Goal: Navigation & Orientation: Find specific page/section

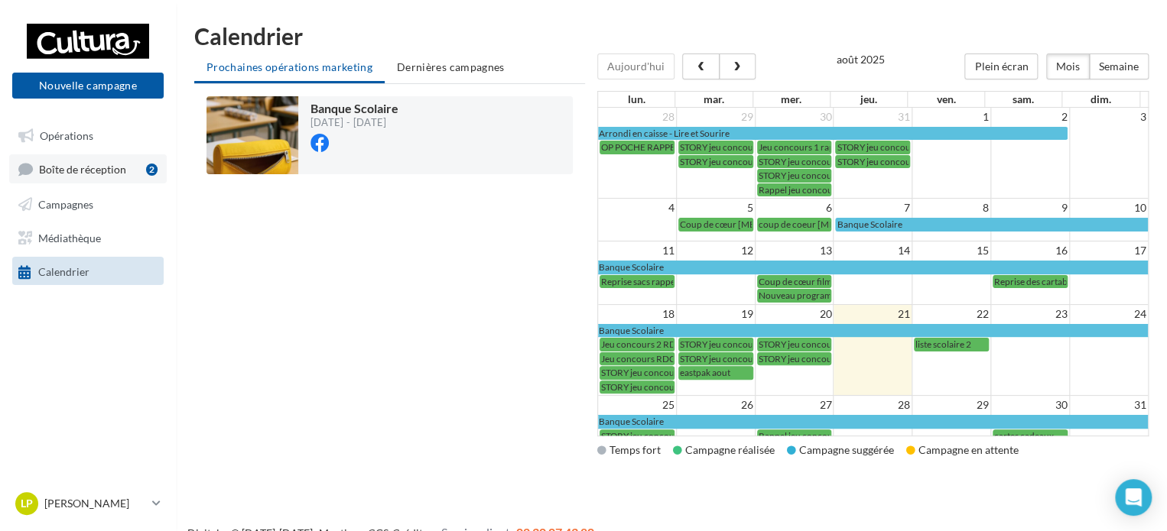
click at [93, 167] on span "Boîte de réception" at bounding box center [82, 169] width 87 height 13
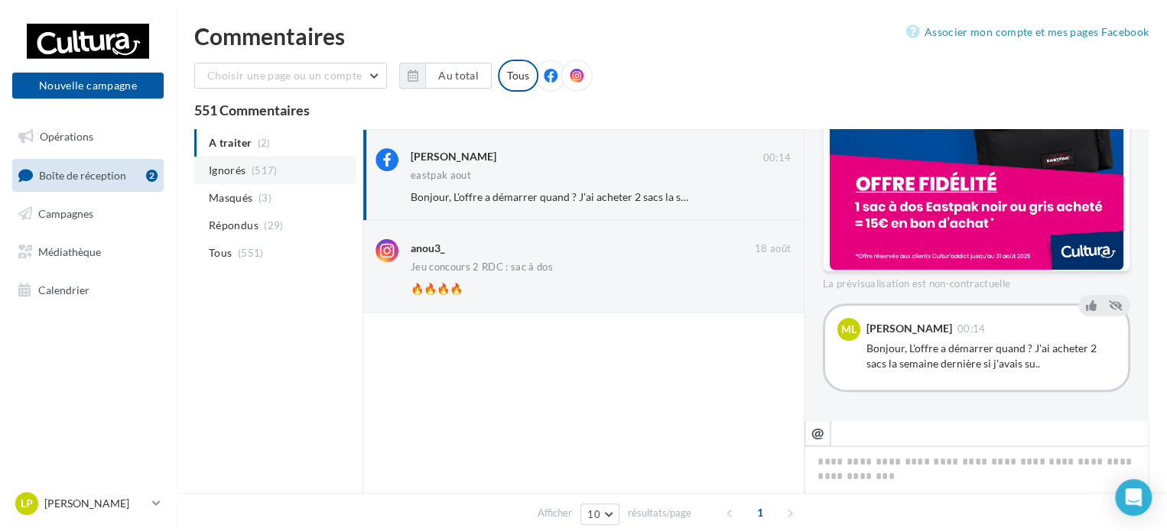
click at [220, 167] on span "Ignorés" at bounding box center [227, 170] width 37 height 15
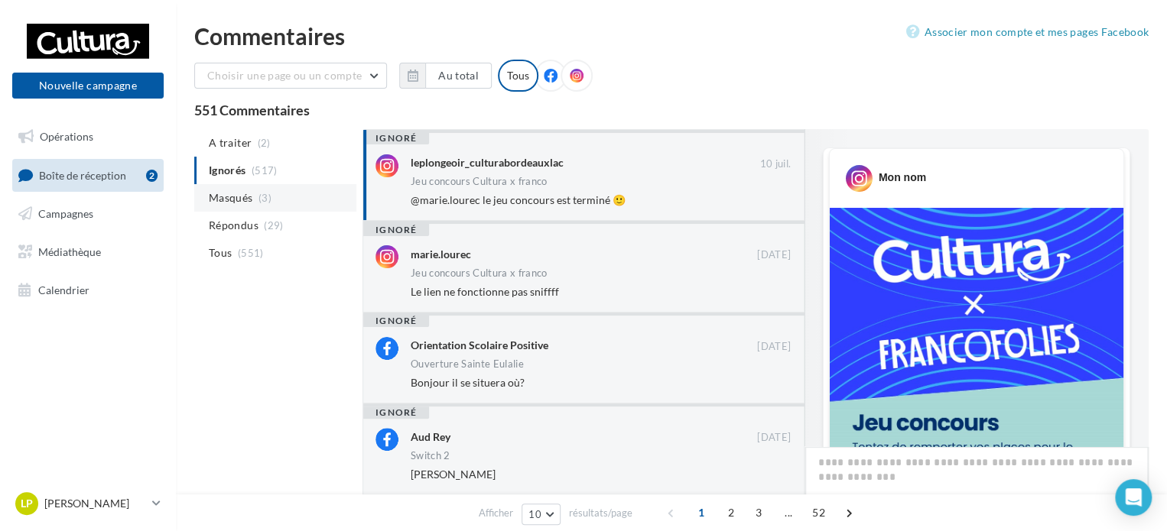
scroll to position [691, 0]
